Goal: Task Accomplishment & Management: Complete application form

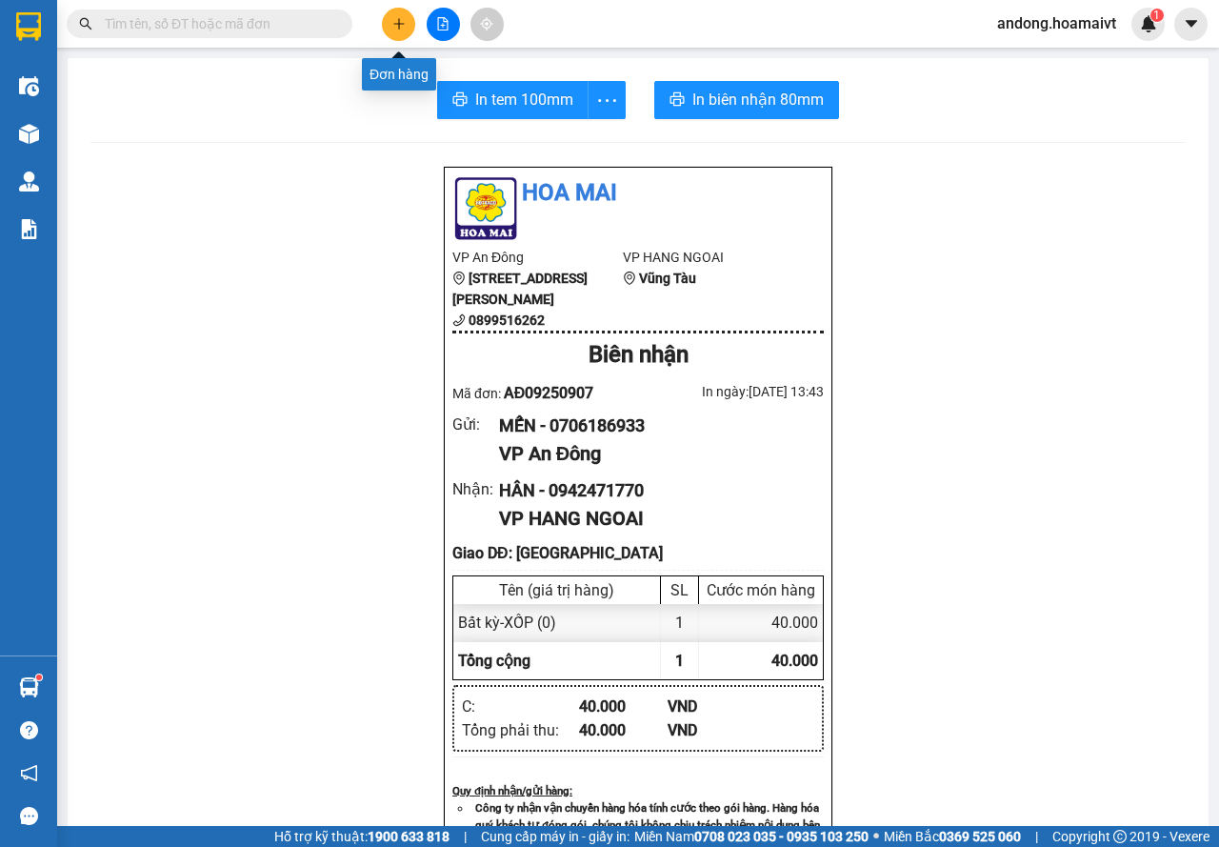
click at [397, 16] on button at bounding box center [398, 24] width 33 height 33
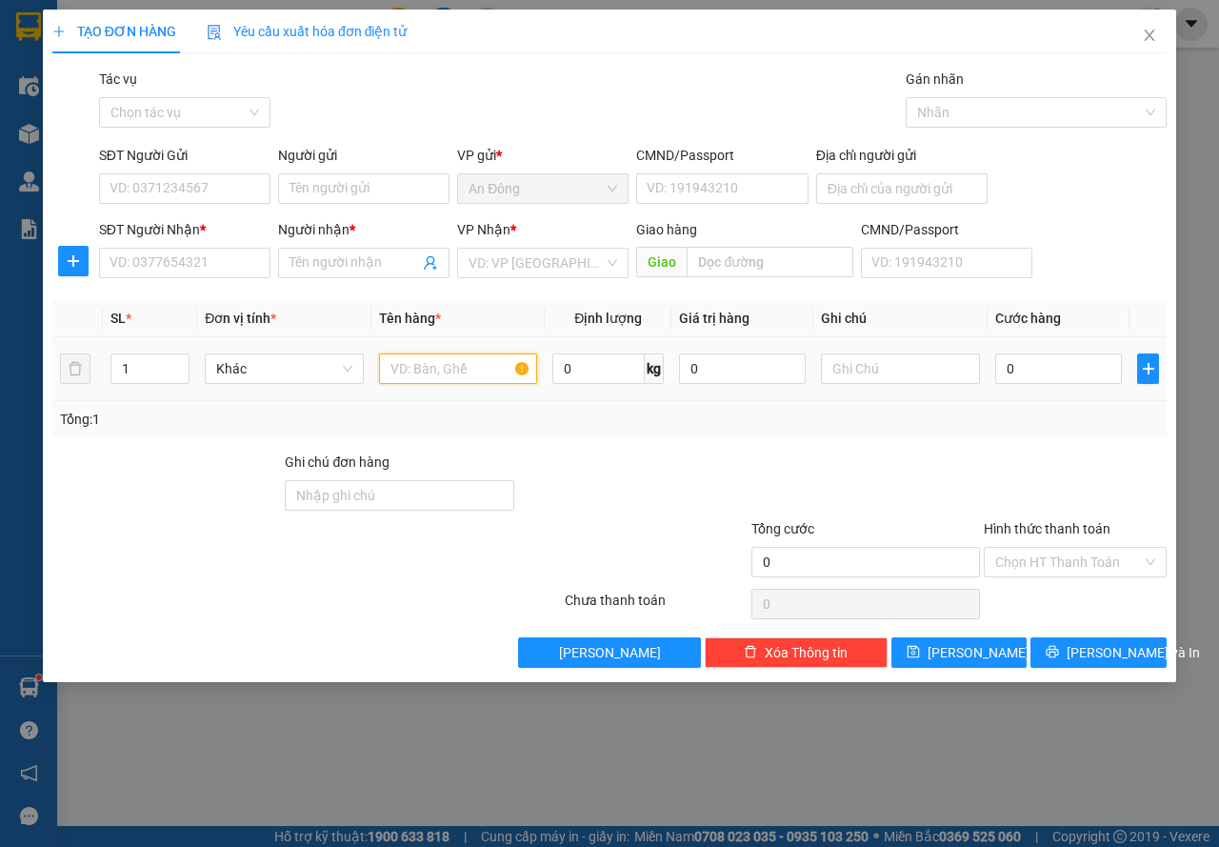
click at [397, 358] on input "text" at bounding box center [458, 368] width 159 height 30
type input "GÓI ĐEN"
click at [192, 260] on input "SĐT Người Nhận *" at bounding box center [184, 263] width 171 height 30
type input "0983790882"
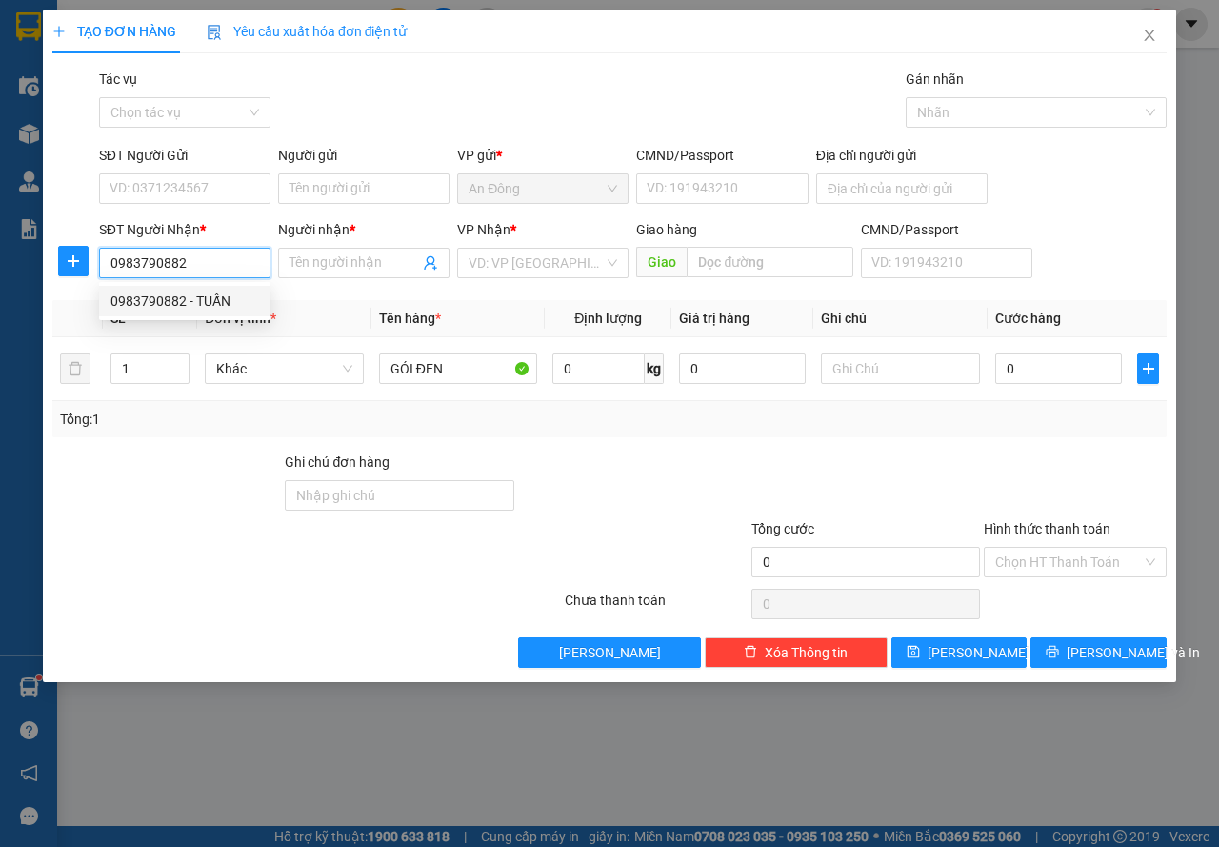
click at [183, 294] on div "0983790882 - TUẤN" at bounding box center [184, 301] width 149 height 21
type input "TUẤN"
type input "0983790882"
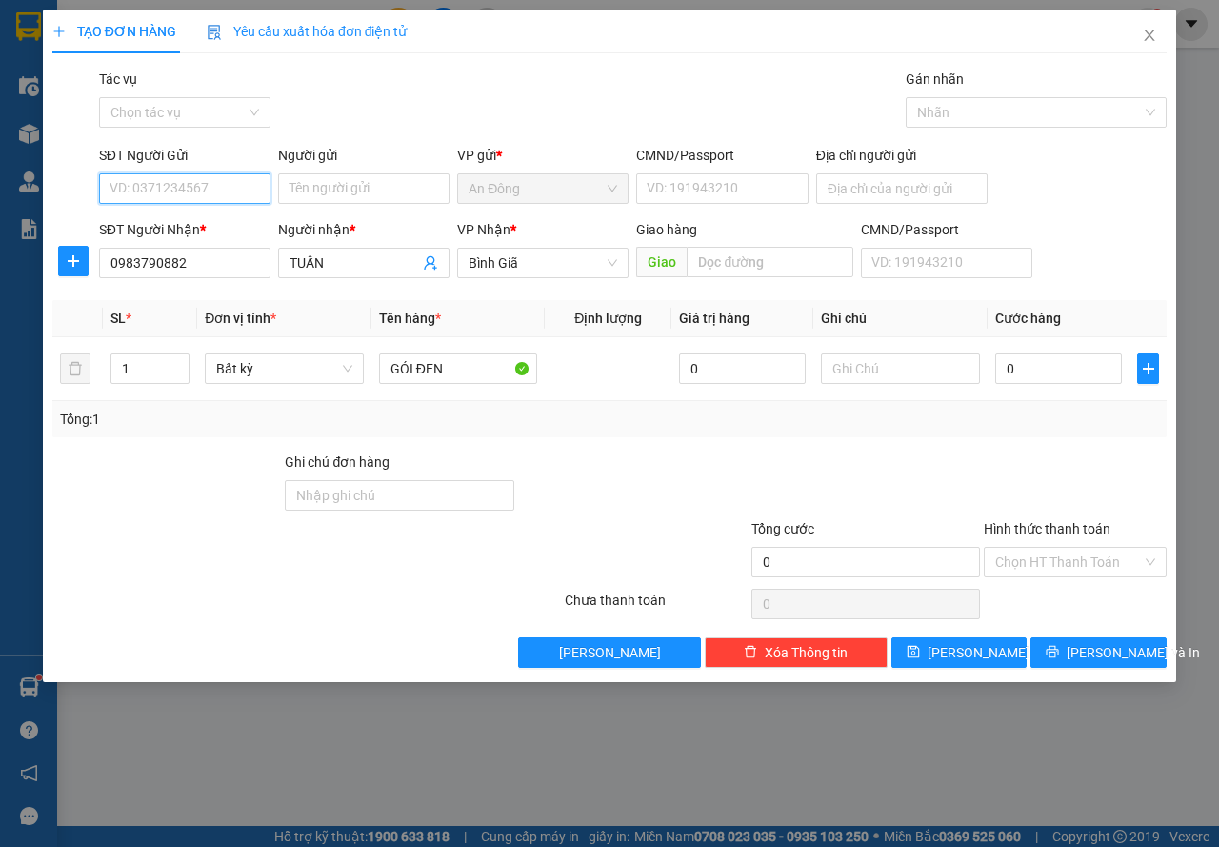
click at [226, 189] on input "SĐT Người Gửi" at bounding box center [184, 188] width 171 height 30
click at [219, 254] on div "0764556768 - phong" at bounding box center [184, 257] width 149 height 21
type input "0764556768"
type input "phong"
type input "079093010792"
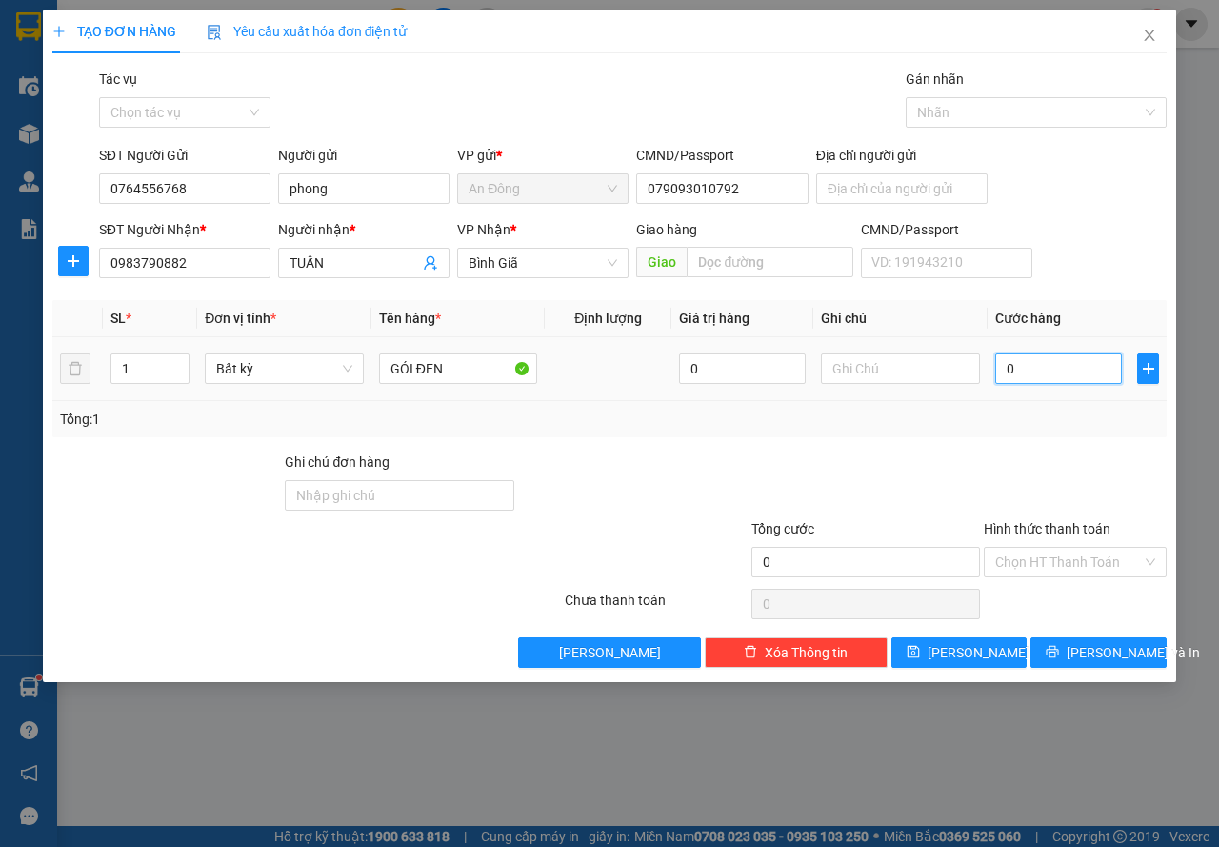
click at [998, 363] on input "0" at bounding box center [1058, 368] width 127 height 30
type input "3"
type input "30"
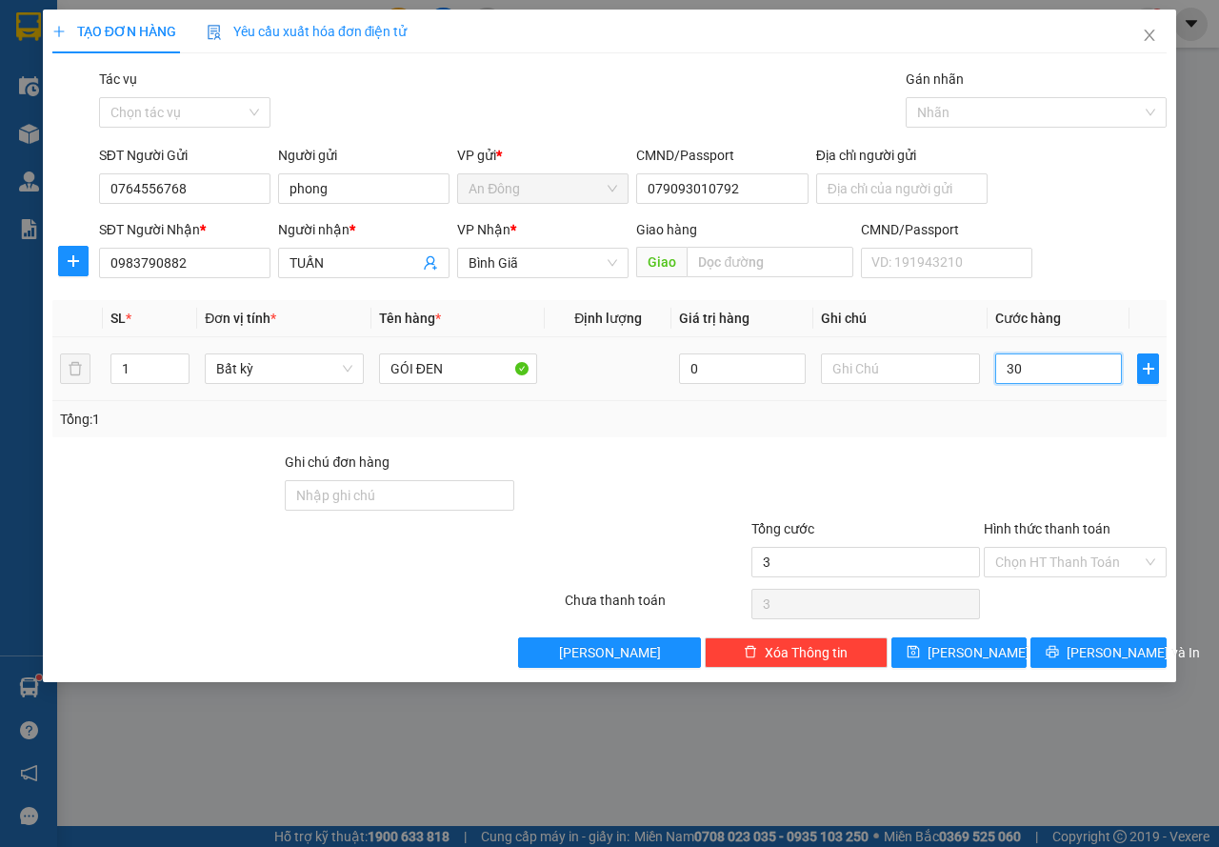
type input "30"
type input "30.000"
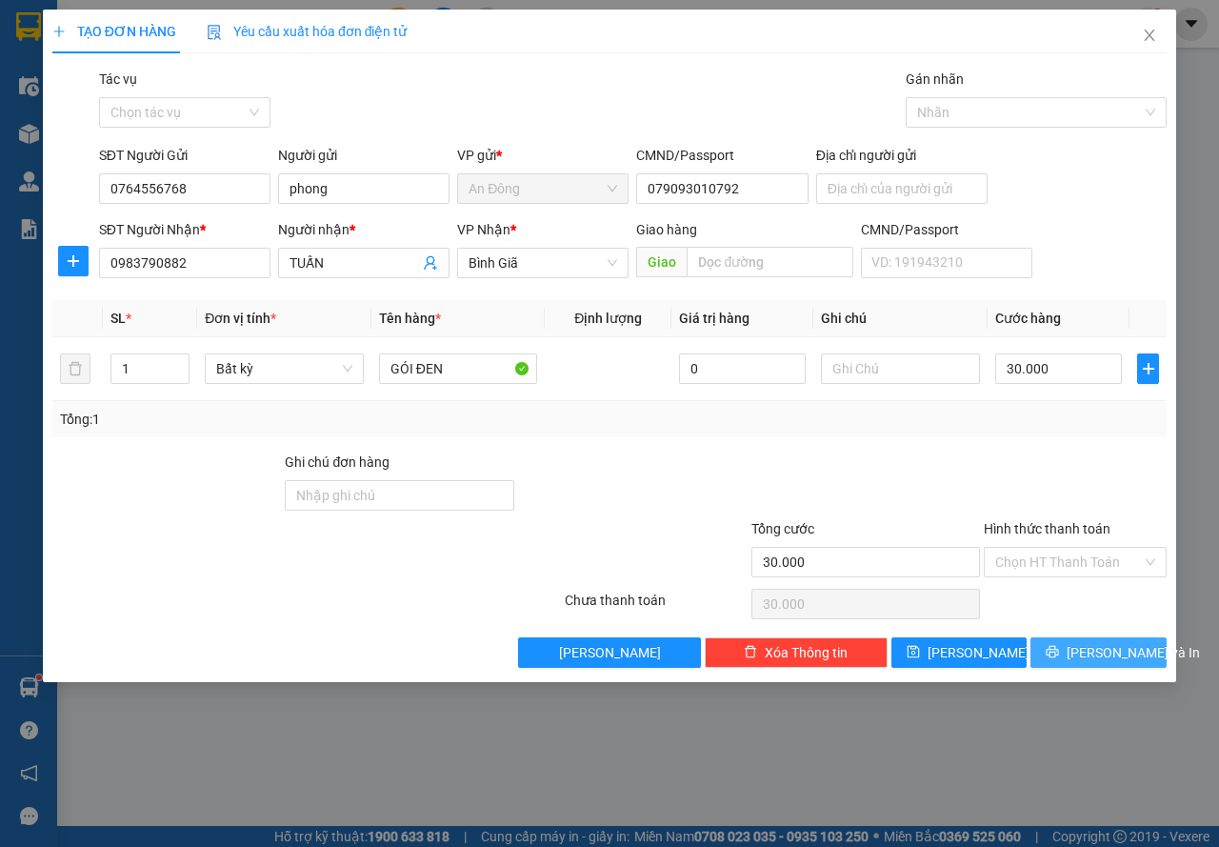
click at [1109, 656] on span "[PERSON_NAME] và In" at bounding box center [1133, 652] width 133 height 21
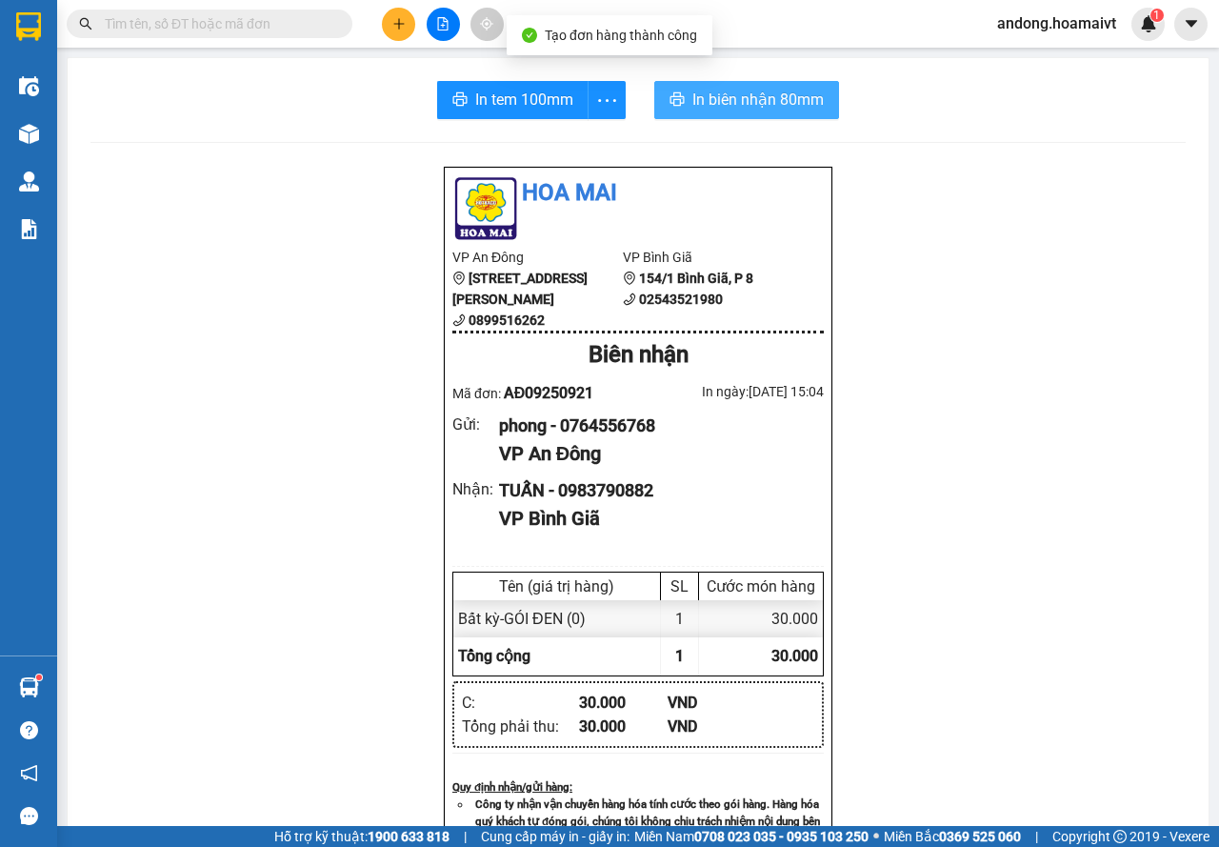
click at [719, 110] on span "In biên nhận 80mm" at bounding box center [757, 100] width 131 height 24
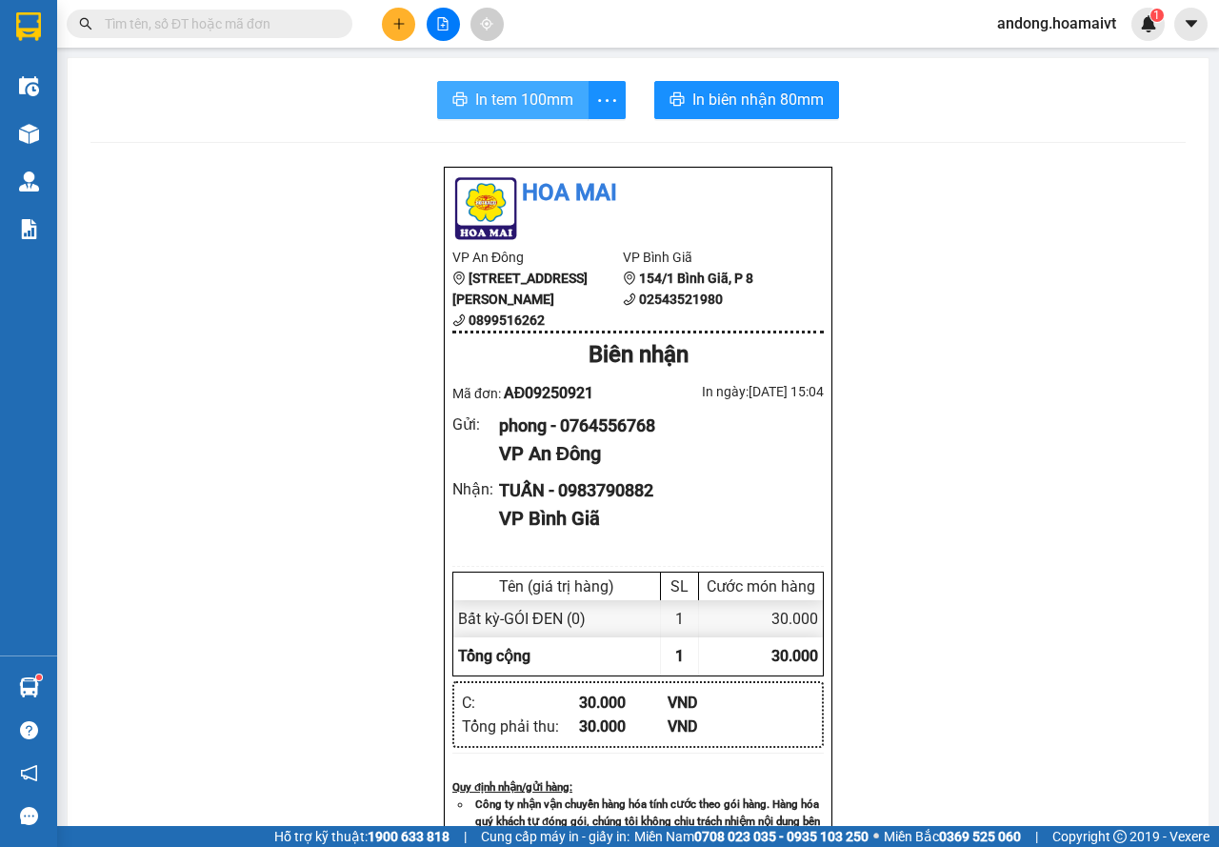
click at [553, 99] on span "In tem 100mm" at bounding box center [524, 100] width 98 height 24
click at [408, 15] on button at bounding box center [398, 24] width 33 height 33
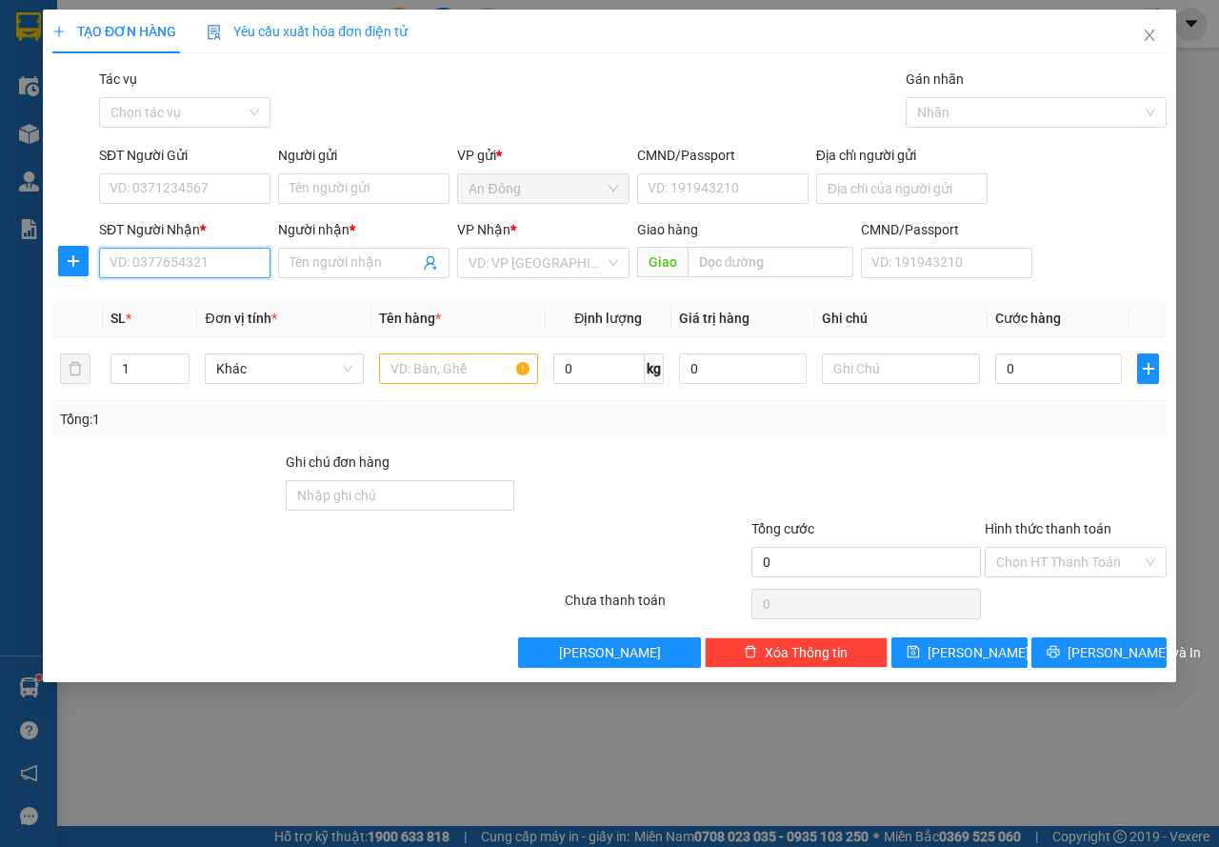
click at [176, 262] on input "SĐT Người Nhận *" at bounding box center [184, 263] width 171 height 30
type input "0"
type input "0902821218"
click at [170, 302] on div "0902821218 - PHI" at bounding box center [184, 301] width 149 height 21
type input "PHI"
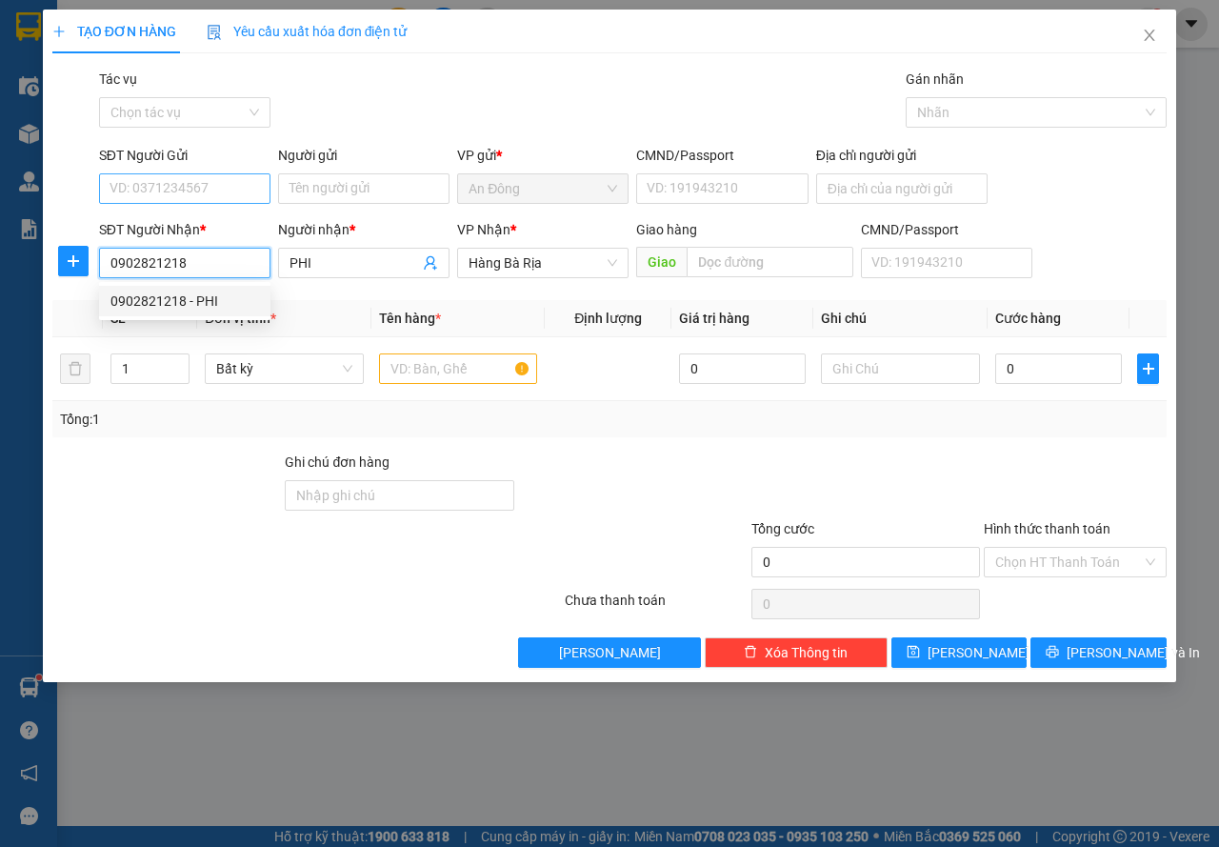
type input "0902821218"
click at [212, 185] on input "SĐT Người Gửi" at bounding box center [184, 188] width 171 height 30
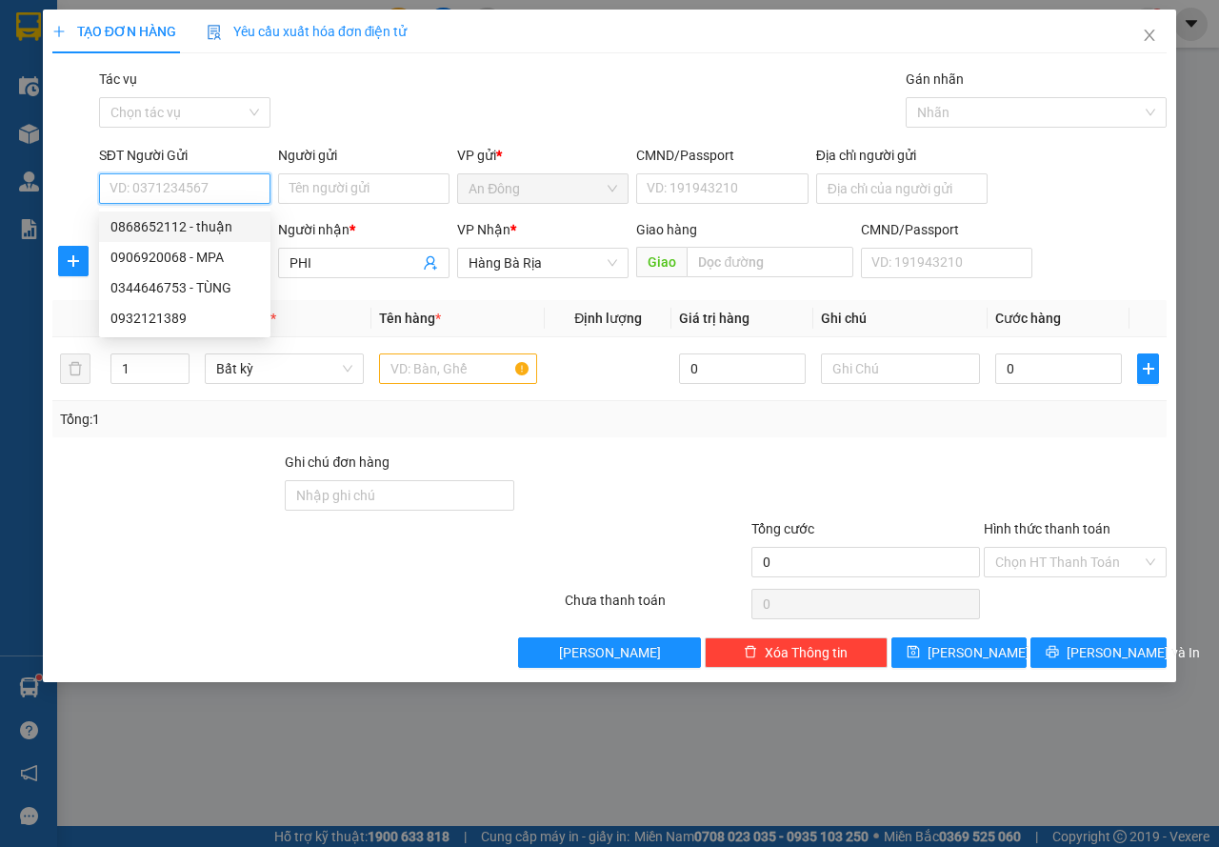
click at [233, 230] on div "0868652112 - thuận" at bounding box center [184, 226] width 149 height 21
type input "0868652112"
type input "thuận"
type input "087091012384"
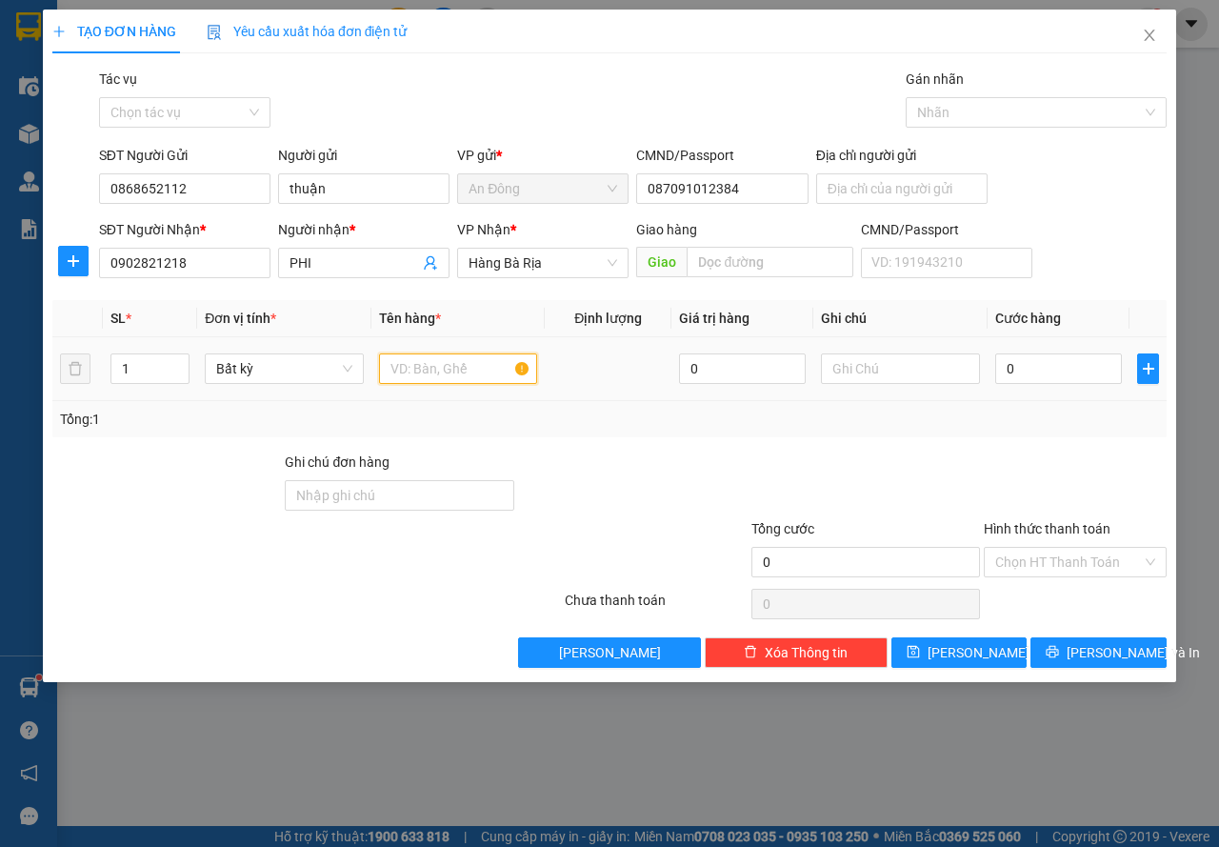
click at [430, 359] on input "text" at bounding box center [458, 368] width 159 height 30
type input "CÂY"
type input "3"
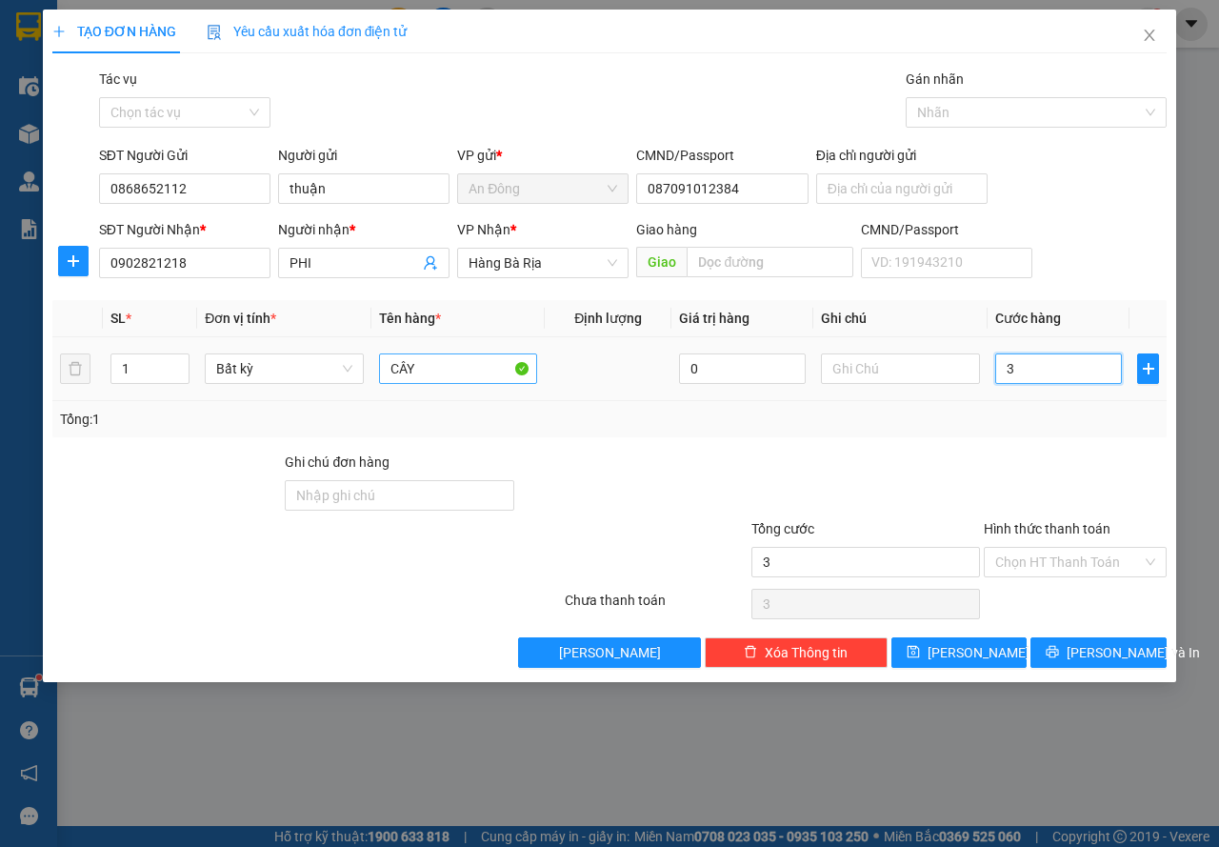
type input "30"
type input "30.000"
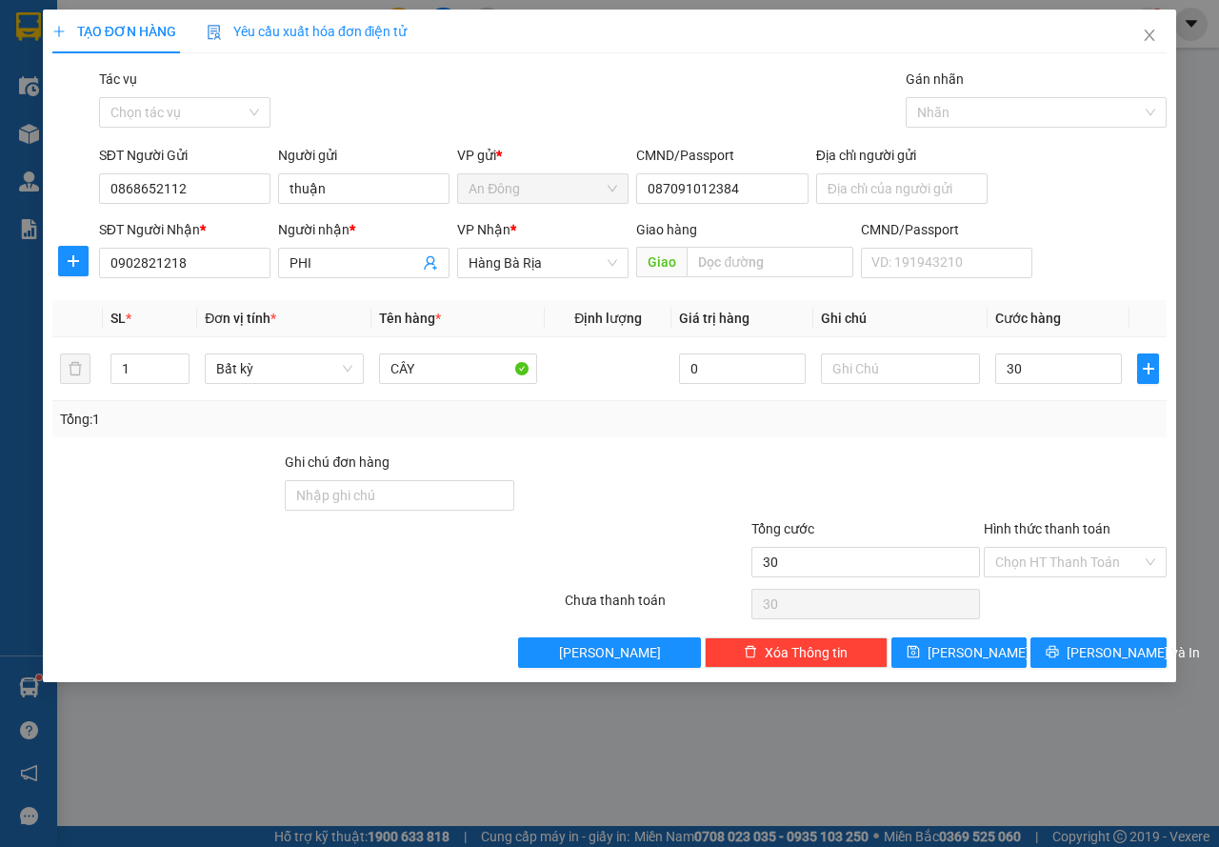
type input "30.000"
drag, startPoint x: 850, startPoint y: 404, endPoint x: 1025, endPoint y: 423, distance: 176.3
click at [884, 404] on div "Tổng: 1" at bounding box center [609, 419] width 1114 height 36
drag, startPoint x: 1075, startPoint y: 669, endPoint x: 1080, endPoint y: 649, distance: 20.6
click at [1079, 646] on div "TẠO ĐƠN HÀNG Yêu cầu xuất hóa đơn điện tử Transit Pickup Surcharge Ids Transit …" at bounding box center [609, 346] width 1133 height 672
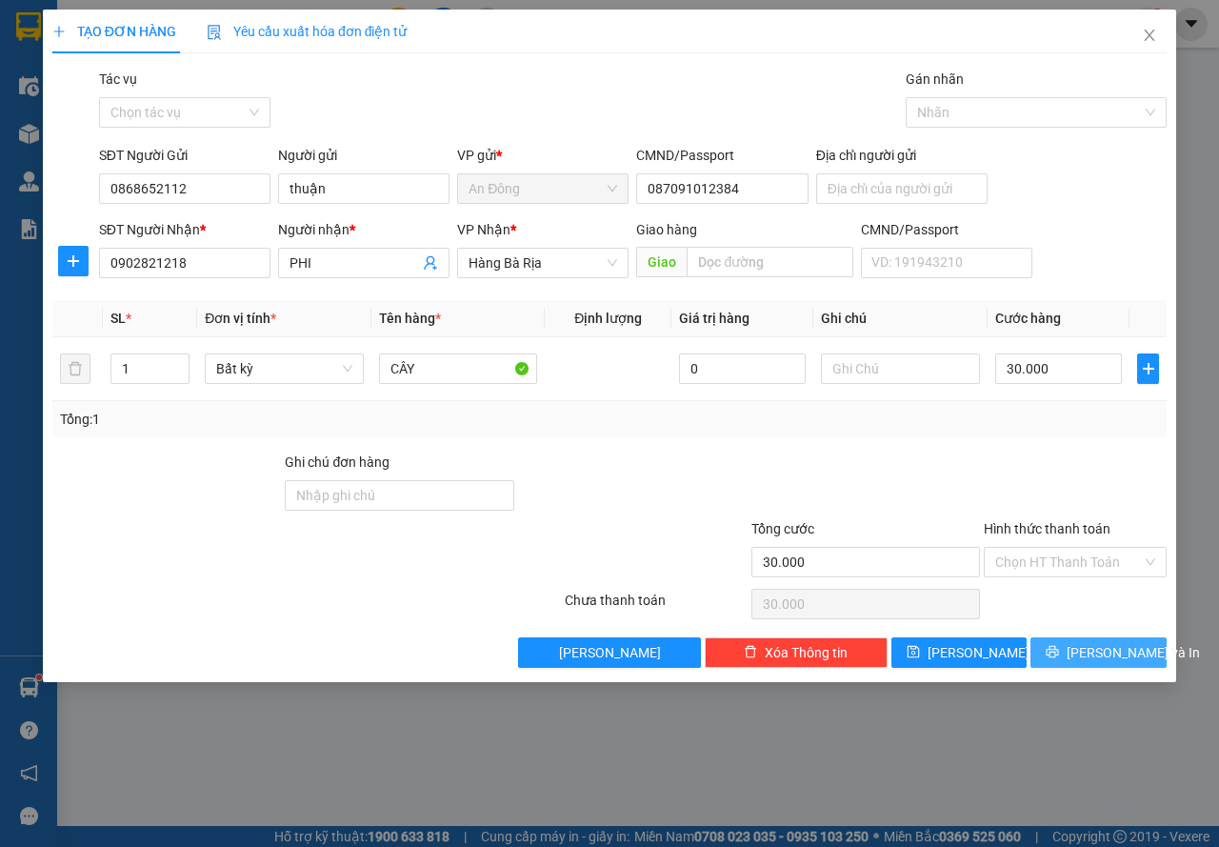
click at [1059, 653] on icon "printer" at bounding box center [1053, 652] width 12 height 12
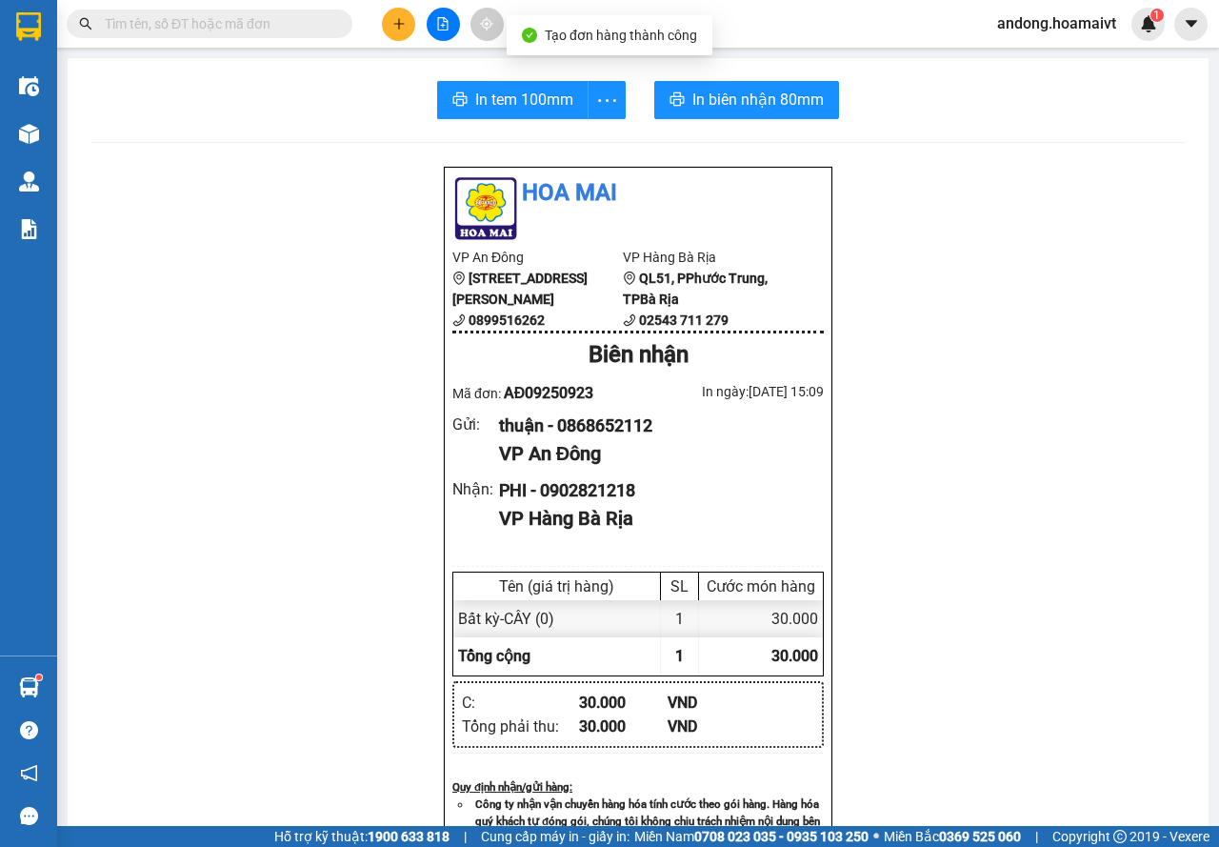
click at [792, 121] on div "In tem 100mm In biên nhận 80mm Hoa Mai VP An Đông [STREET_ADDRESS] 0899516262 V…" at bounding box center [638, 738] width 1141 height 1361
click at [800, 100] on span "In biên nhận 80mm" at bounding box center [757, 100] width 131 height 24
click at [487, 104] on span "In tem 100mm" at bounding box center [524, 100] width 98 height 24
click at [411, 19] on button at bounding box center [398, 24] width 33 height 33
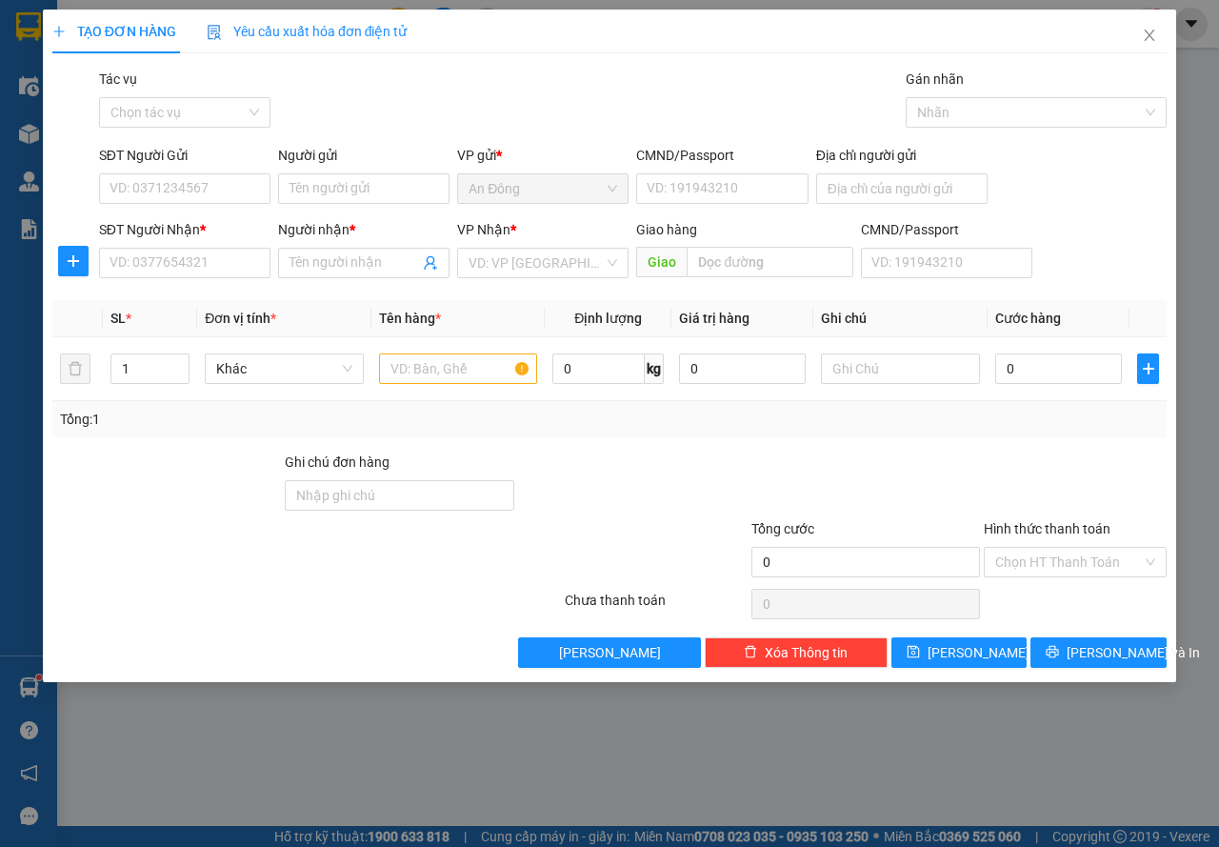
click at [190, 246] on div "SĐT Người Nhận *" at bounding box center [184, 233] width 171 height 29
click at [179, 249] on input "SĐT Người Nhận *" at bounding box center [184, 263] width 171 height 30
